Goal: Task Accomplishment & Management: Manage account settings

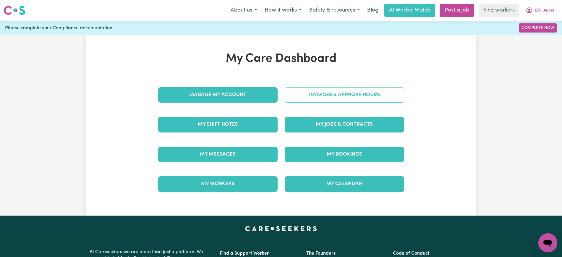
click at [322, 92] on link "Invoices & Approve Hours" at bounding box center [344, 94] width 119 height 15
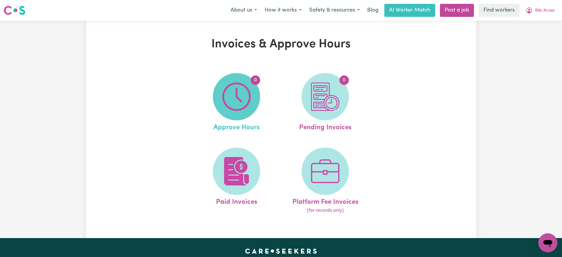
click at [238, 94] on img at bounding box center [236, 96] width 28 height 28
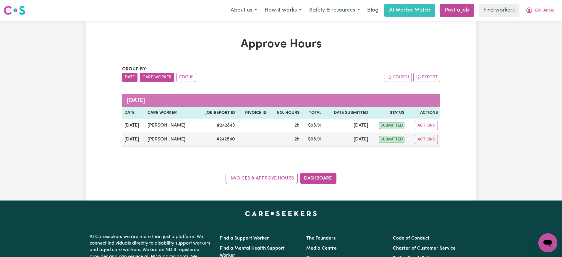
drag, startPoint x: 154, startPoint y: 79, endPoint x: 182, endPoint y: 88, distance: 29.5
click at [154, 78] on button "Care Worker" at bounding box center [157, 77] width 34 height 9
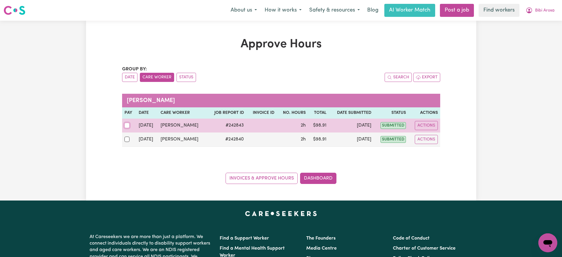
click at [127, 124] on input "checkbox" at bounding box center [126, 125] width 5 height 5
checkbox input "true"
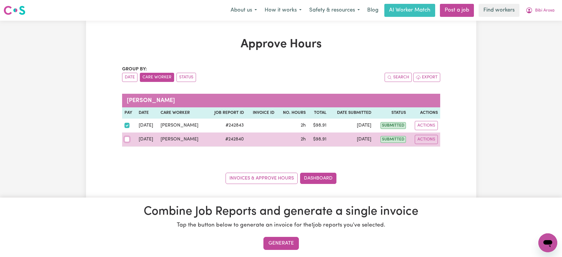
click at [127, 139] on input "checkbox" at bounding box center [126, 138] width 5 height 5
checkbox input "true"
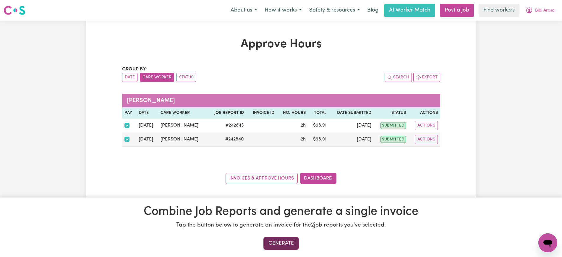
click at [291, 244] on button "Generate" at bounding box center [280, 243] width 35 height 13
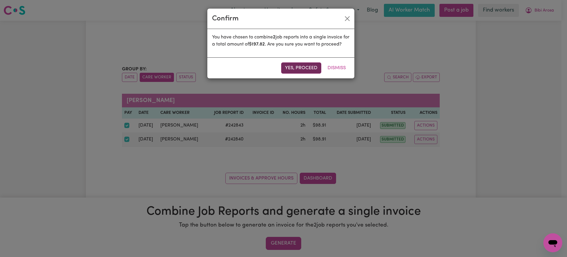
click at [310, 71] on button "Yes, proceed" at bounding box center [301, 67] width 40 height 11
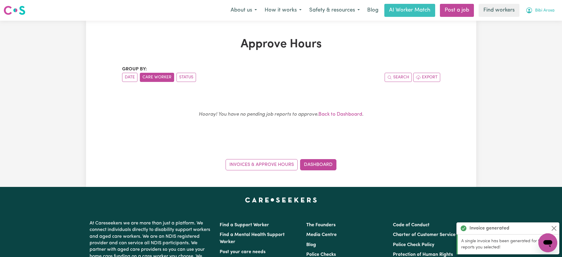
drag, startPoint x: 543, startPoint y: 7, endPoint x: 543, endPoint y: 14, distance: 6.8
click at [543, 7] on button "Bibi Arosa" at bounding box center [539, 10] width 37 height 12
click at [540, 33] on link "Logout" at bounding box center [534, 33] width 47 height 11
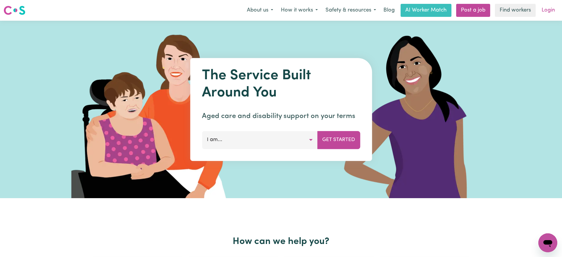
click at [547, 9] on link "Login" at bounding box center [548, 10] width 20 height 13
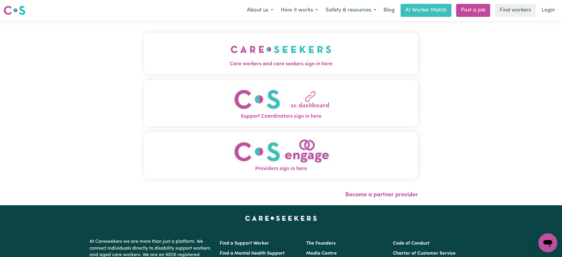
click at [285, 62] on span "Care workers and care seekers sign in here" at bounding box center [281, 64] width 274 height 8
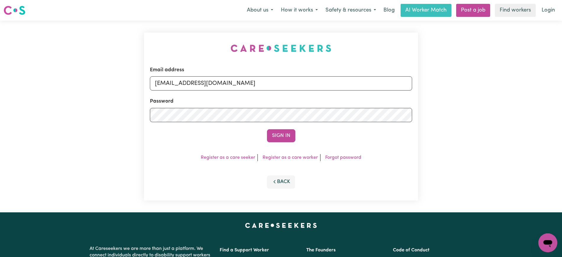
click at [195, 41] on div "Email address [EMAIL_ADDRESS][DOMAIN_NAME] Password Sign In Register as a care …" at bounding box center [280, 116] width 281 height 191
drag, startPoint x: 186, startPoint y: 81, endPoint x: 407, endPoint y: 81, distance: 220.4
click at [406, 81] on input "[EMAIL_ADDRESS][DOMAIN_NAME]" at bounding box center [281, 83] width 262 height 14
type input "[EMAIL_ADDRESS][DOMAIN_NAME]"
